Goal: Navigation & Orientation: Find specific page/section

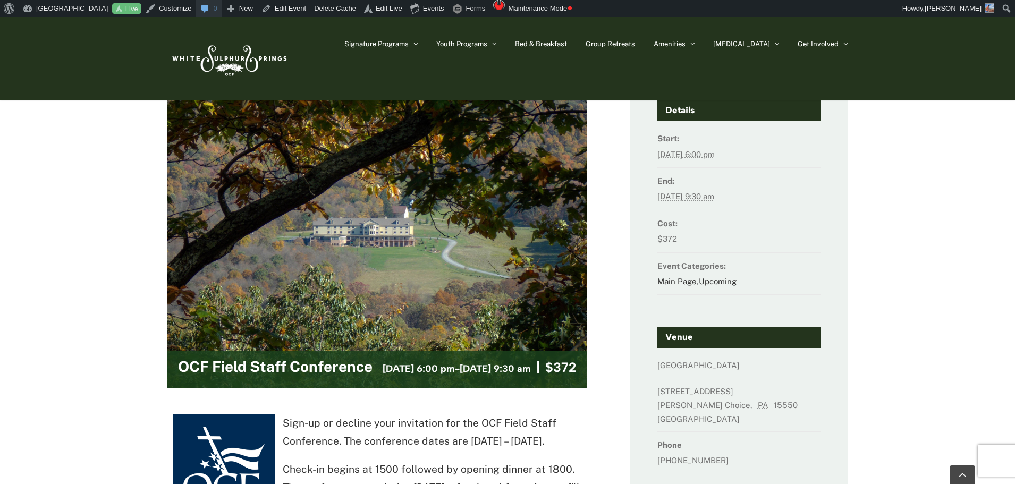
scroll to position [213, 0]
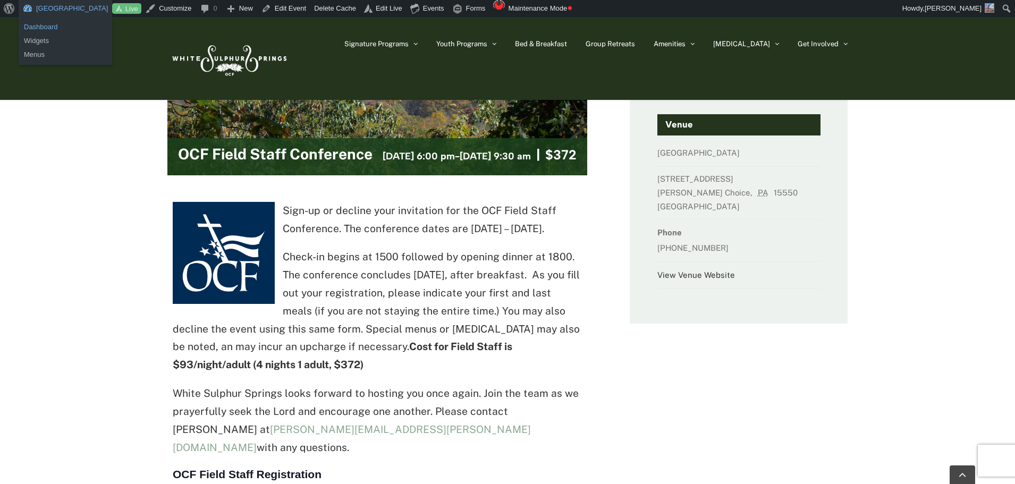
click at [38, 24] on link "Dashboard" at bounding box center [66, 27] width 94 height 14
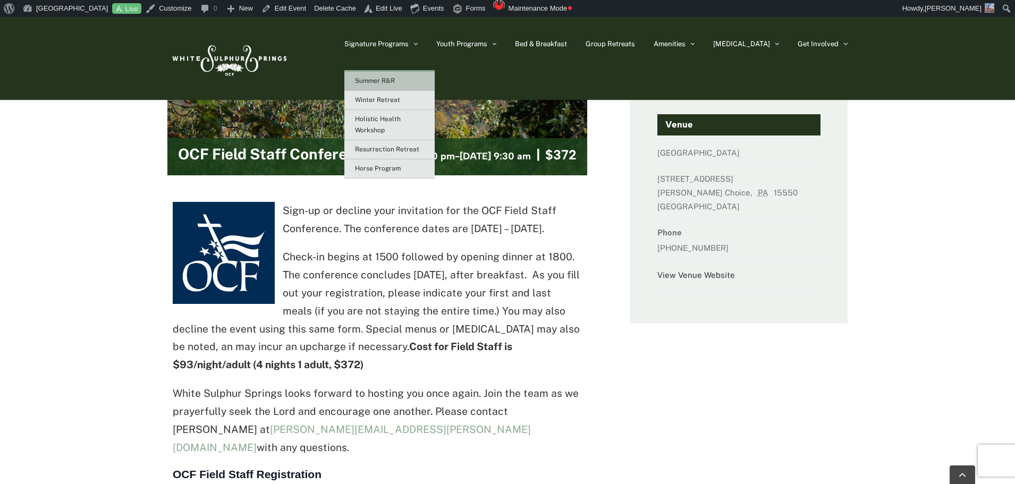
click at [403, 76] on link "Summer R&R" at bounding box center [389, 81] width 90 height 19
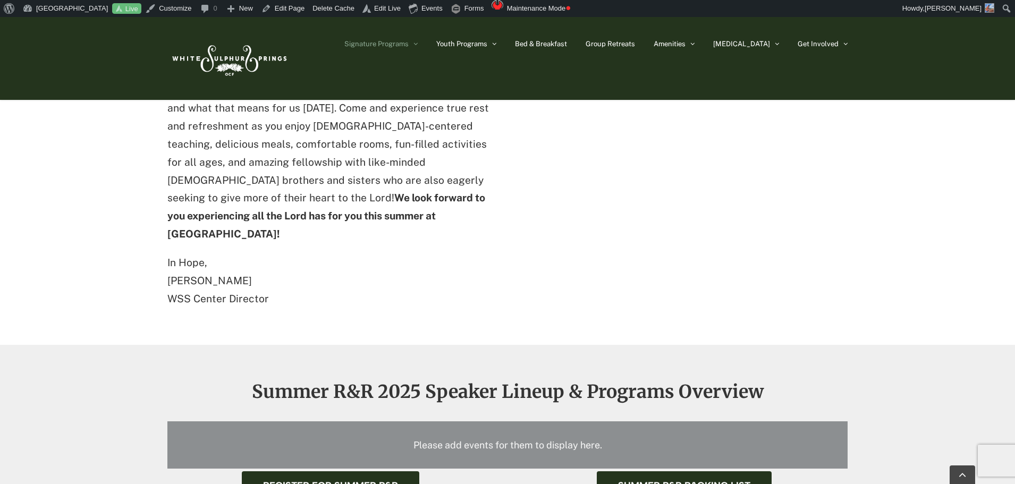
scroll to position [1063, 0]
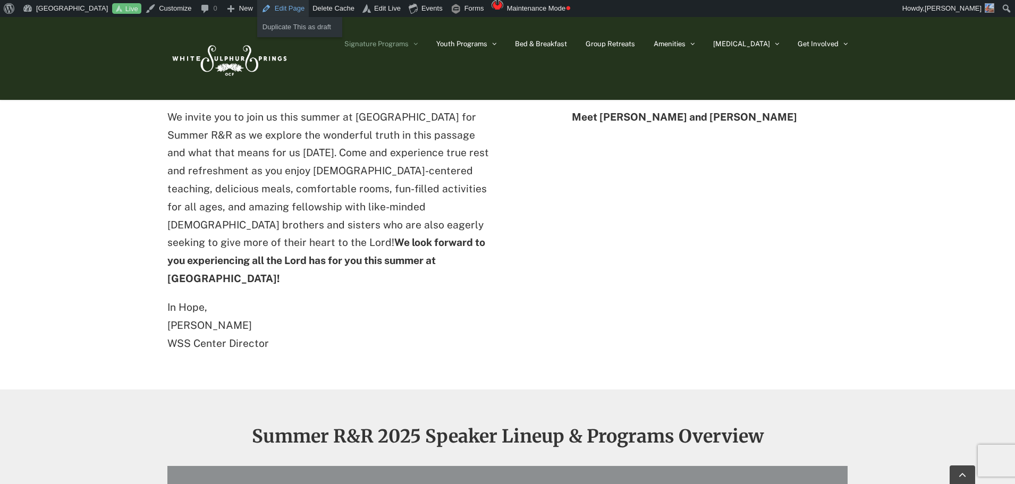
click at [283, 7] on link "Edit Page" at bounding box center [283, 8] width 52 height 17
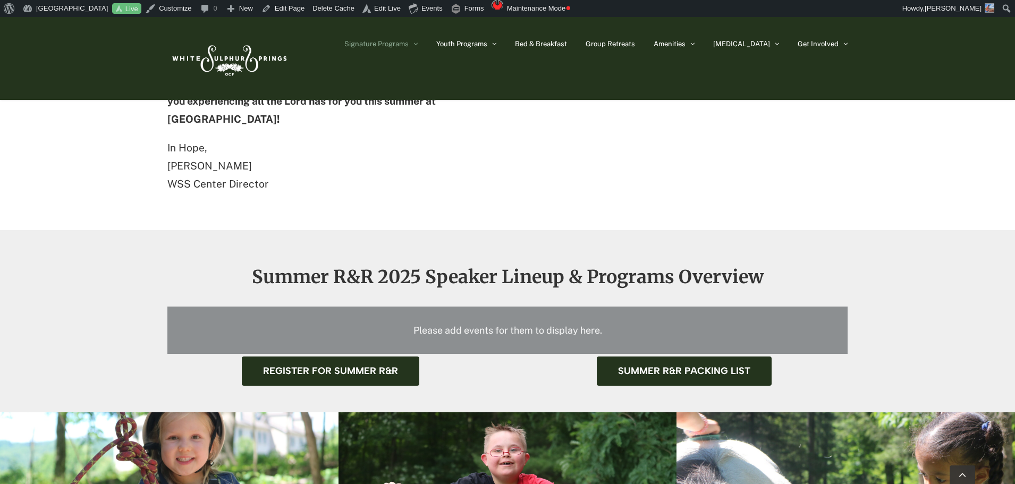
scroll to position [1010, 0]
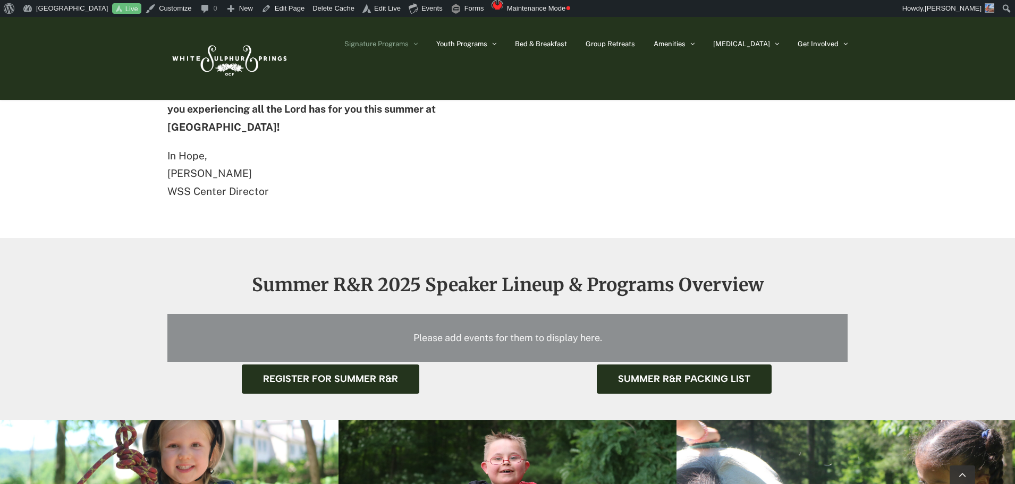
scroll to position [638, 0]
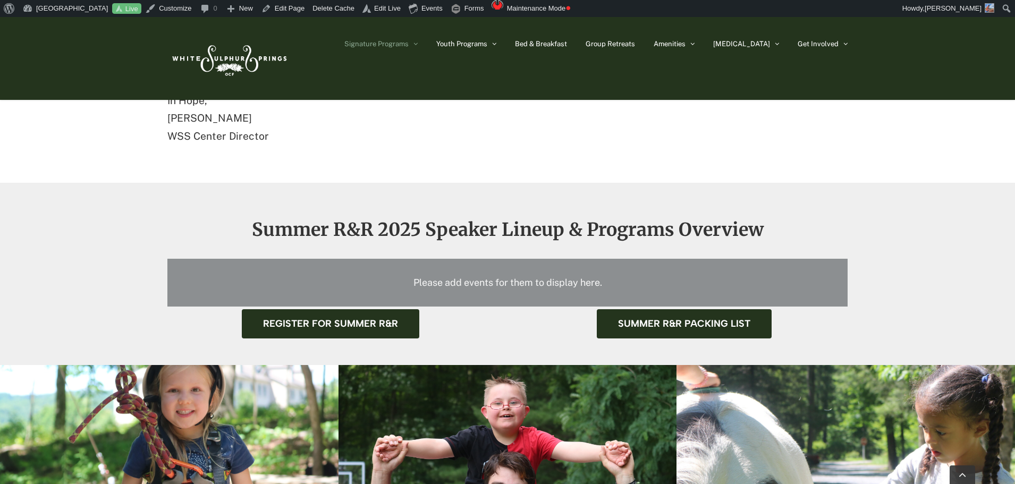
scroll to position [585, 0]
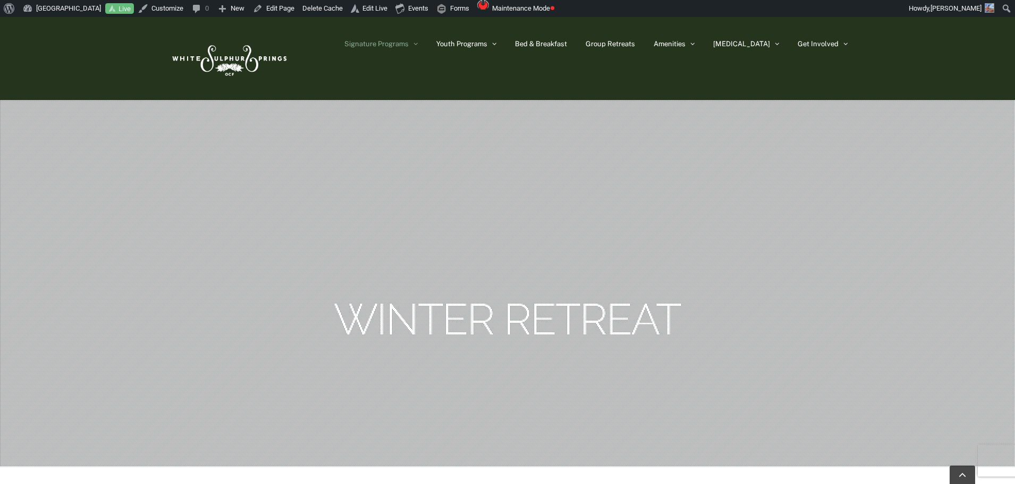
scroll to position [372, 0]
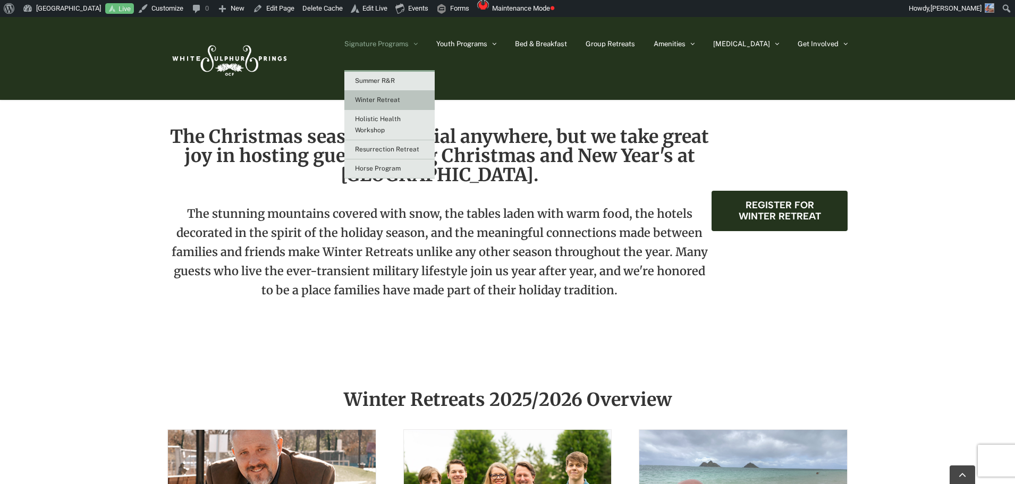
click at [400, 98] on span "Winter Retreat" at bounding box center [377, 99] width 45 height 7
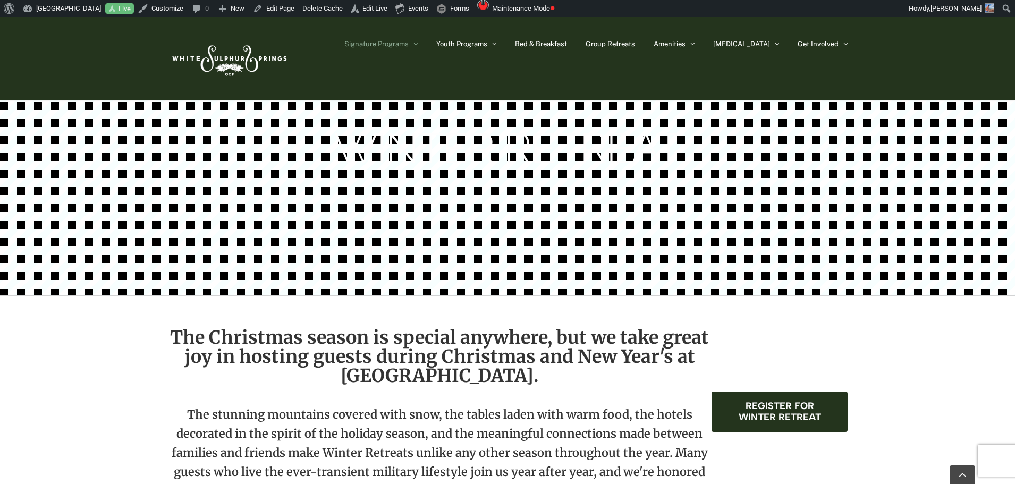
scroll to position [106, 0]
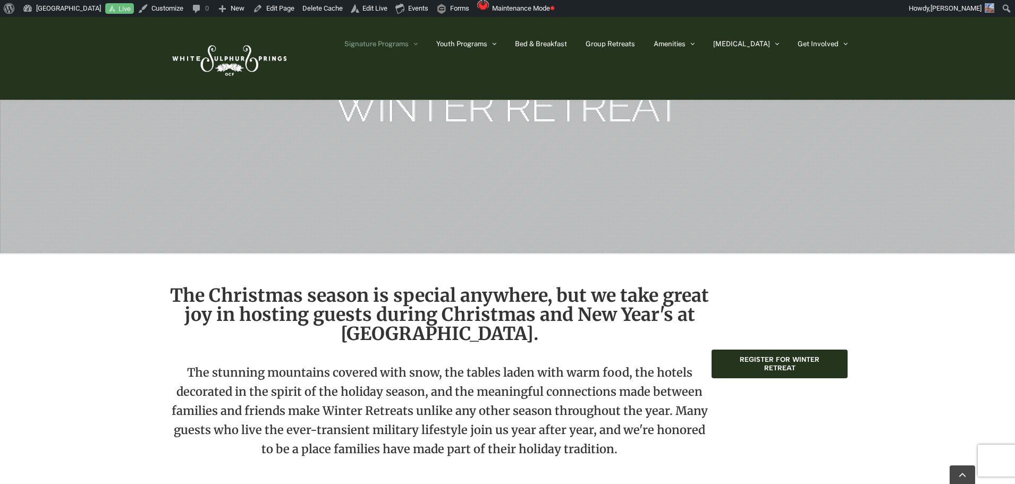
scroll to position [213, 0]
